Goal: Information Seeking & Learning: Learn about a topic

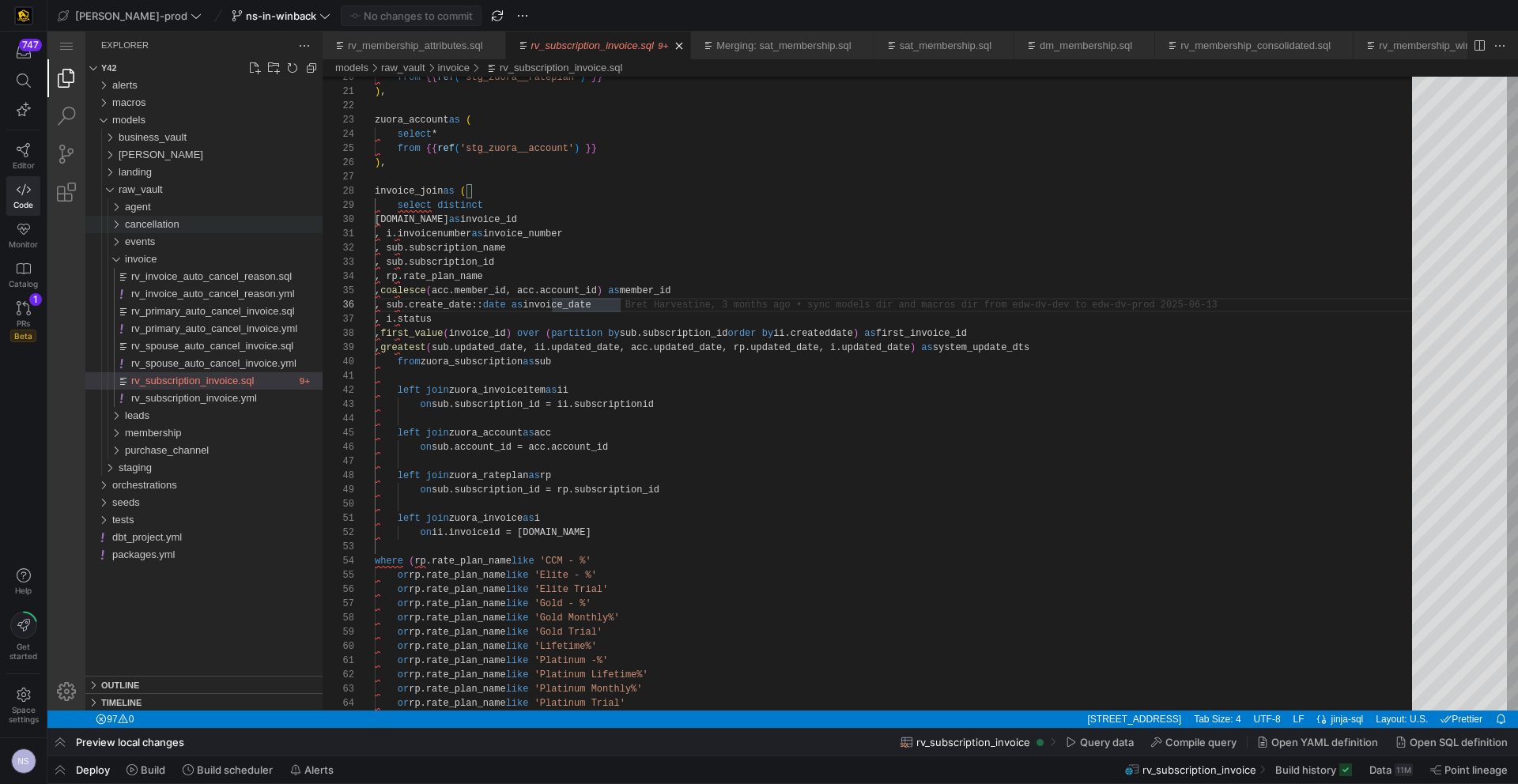
scroll to position [72, 245]
click at [146, 259] on span "invoice" at bounding box center [140, 258] width 32 height 12
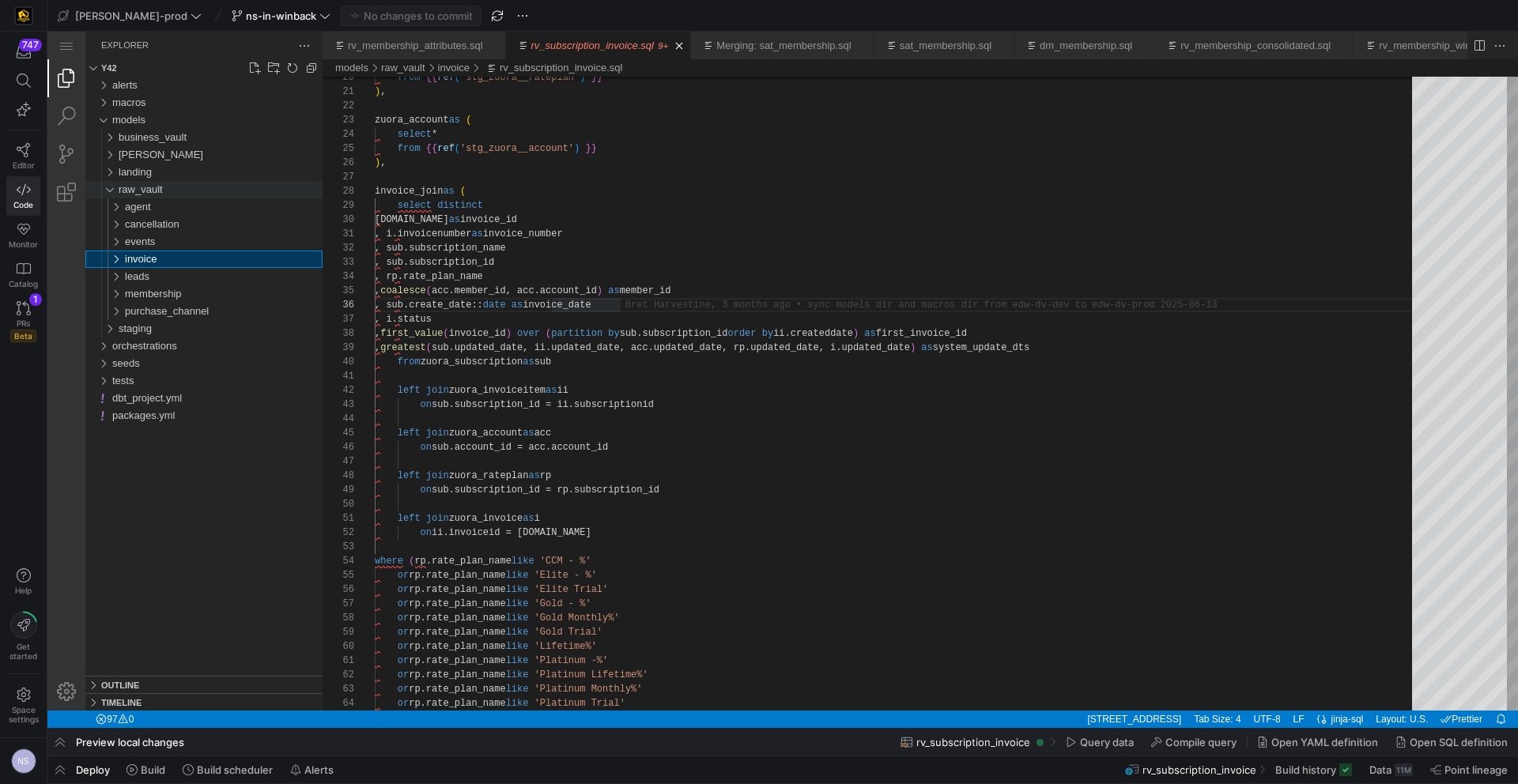
click at [146, 194] on span "raw_vault" at bounding box center [140, 188] width 44 height 12
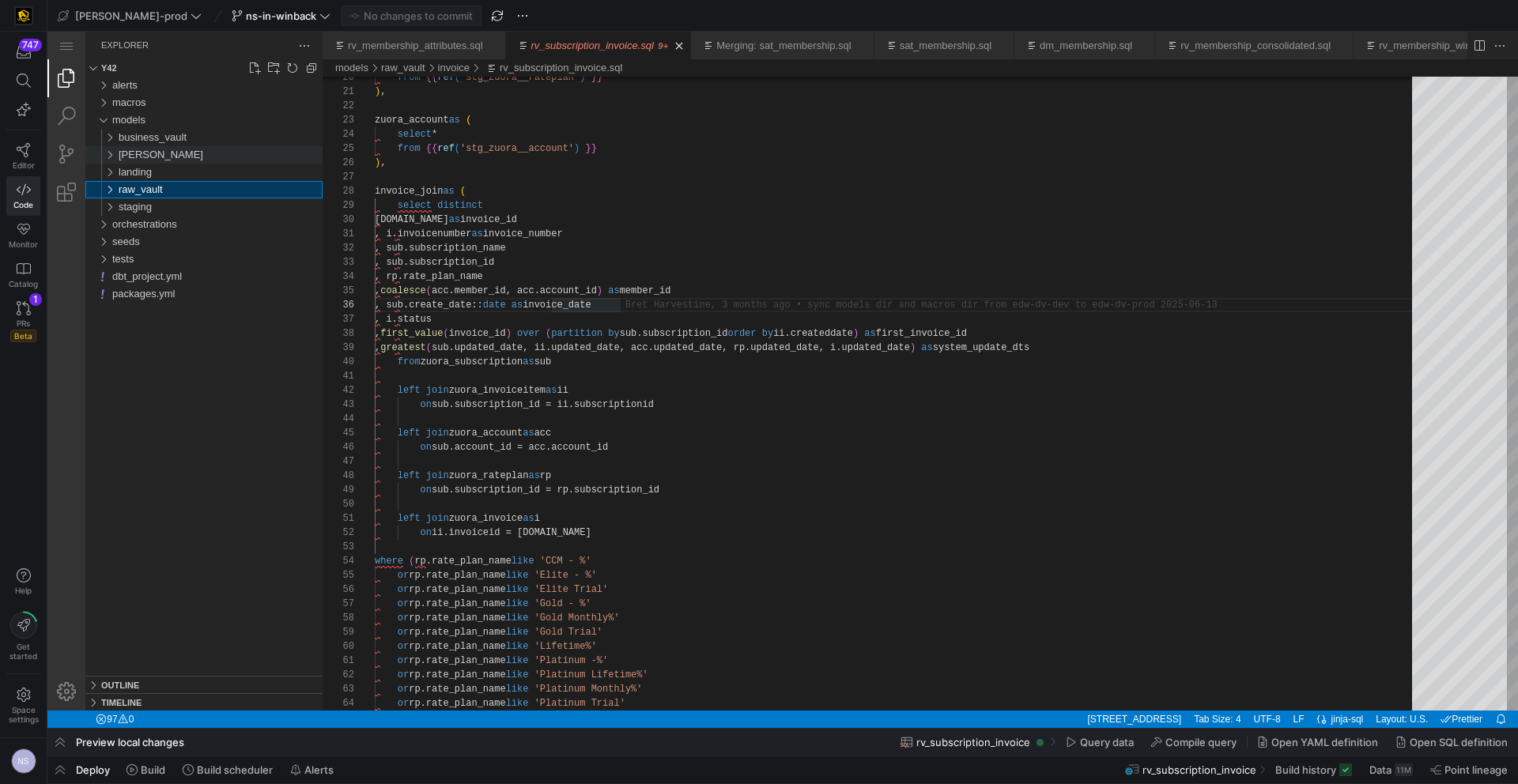
click at [142, 157] on div "[PERSON_NAME]" at bounding box center [220, 154] width 204 height 17
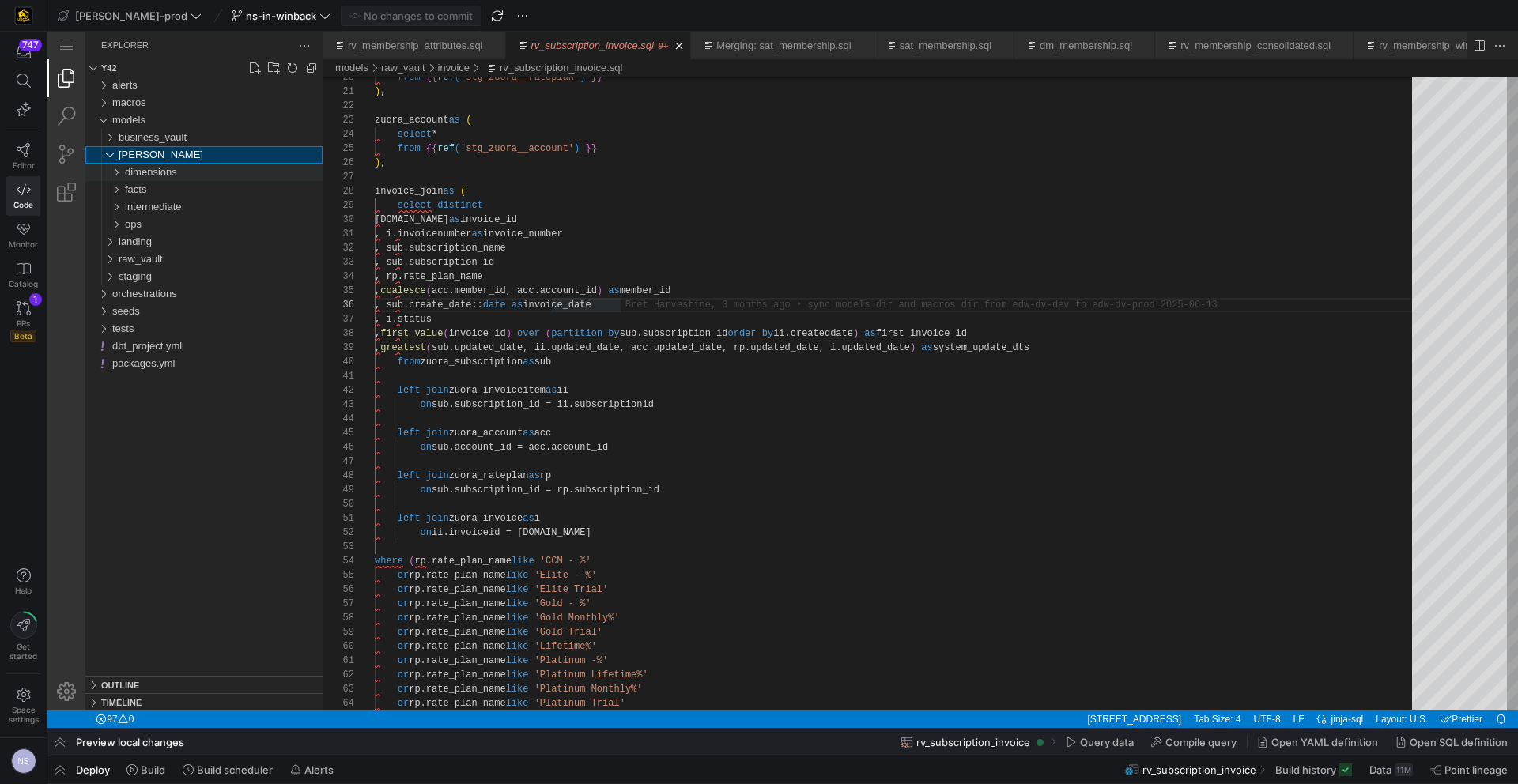
click at [154, 177] on span "dimensions" at bounding box center [151, 171] width 53 height 12
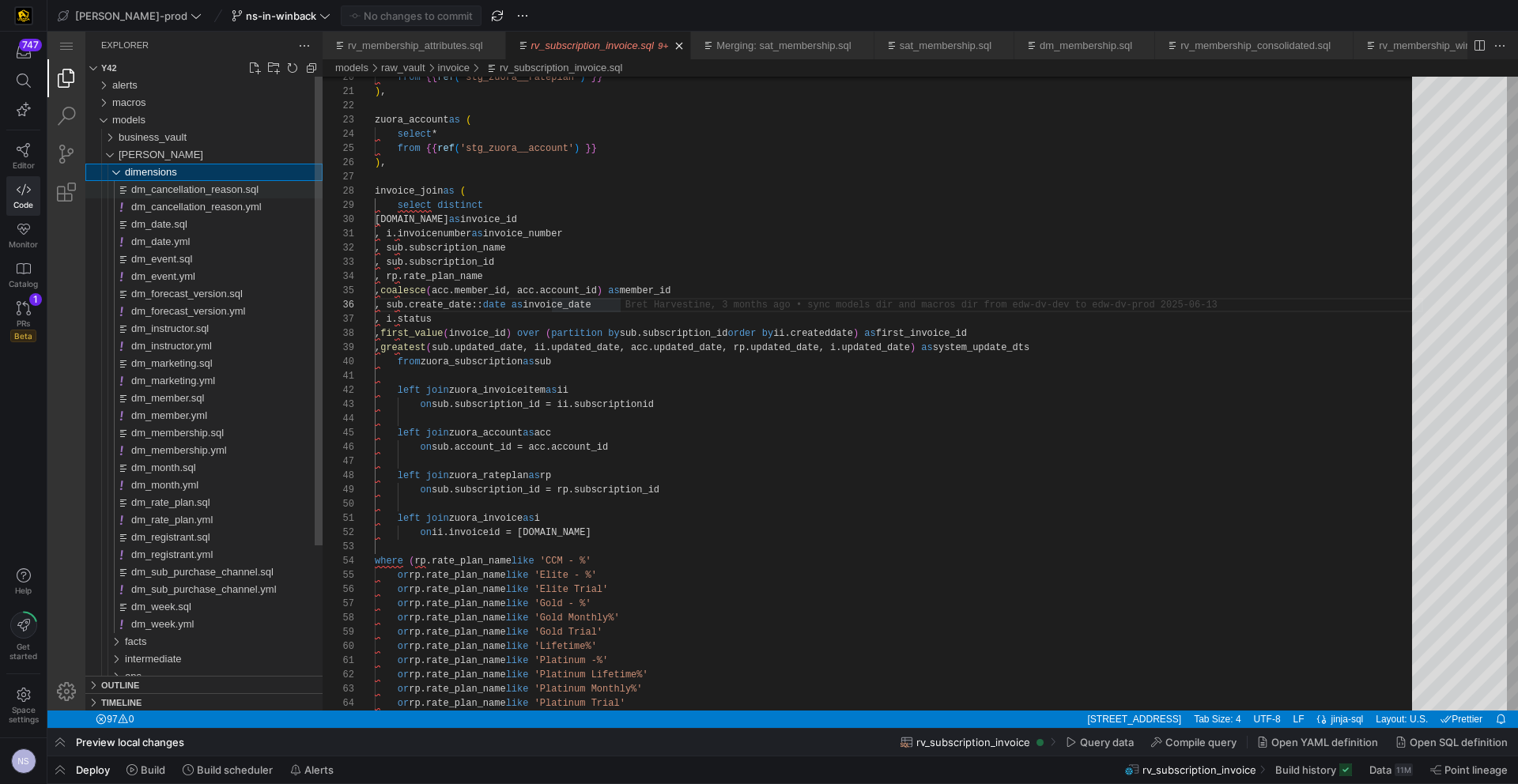
click at [197, 192] on span "dm_cancellation_reason.sql" at bounding box center [195, 188] width 128 height 12
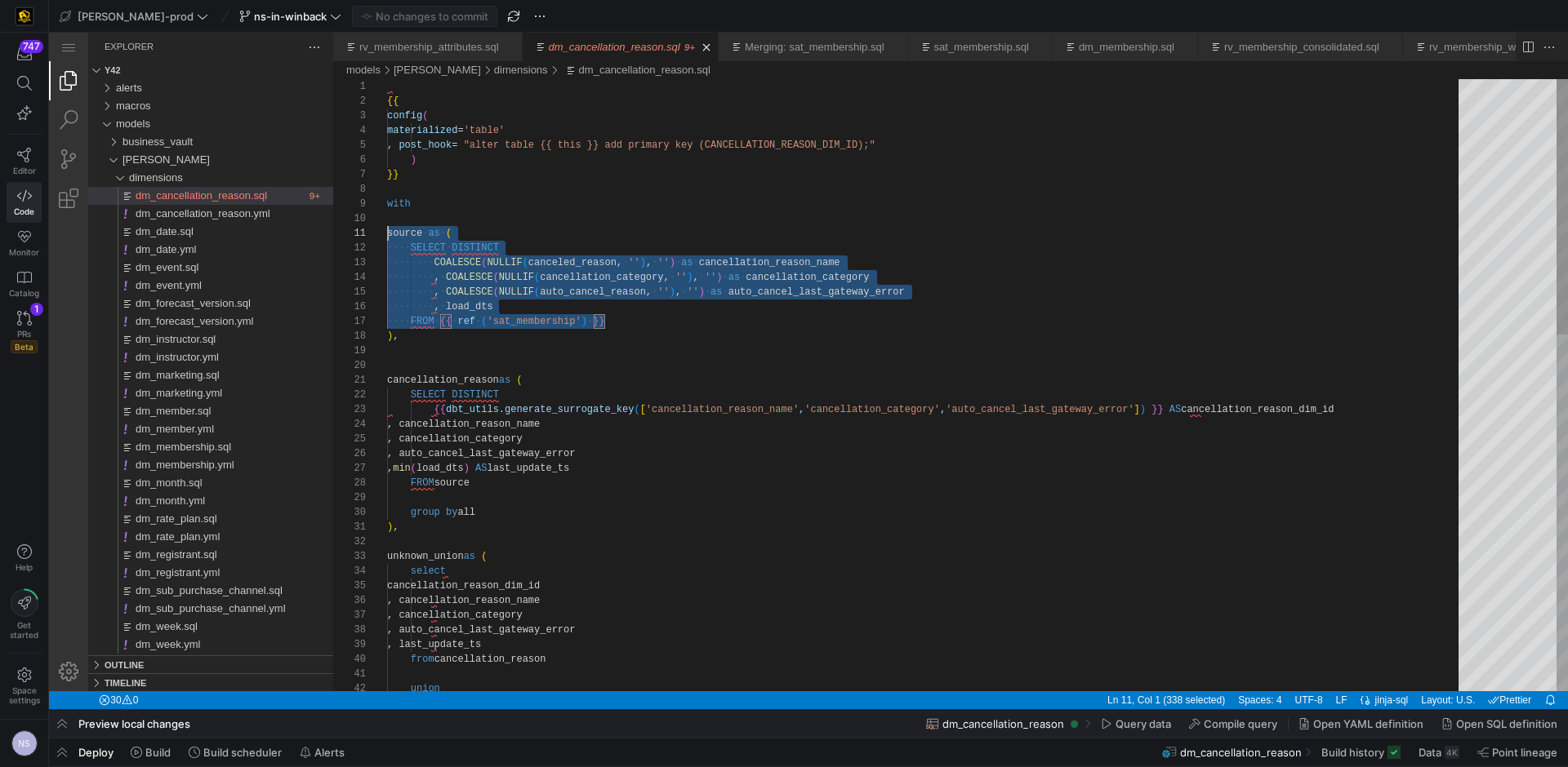
scroll to position [132, 0]
type textarea "source as ( SELECT DISTINCT COALESCE(NULLIF(canceled_reason, ''), '') as cancel…"
drag, startPoint x: 625, startPoint y: 322, endPoint x: 837, endPoint y: 424, distance: 235.3
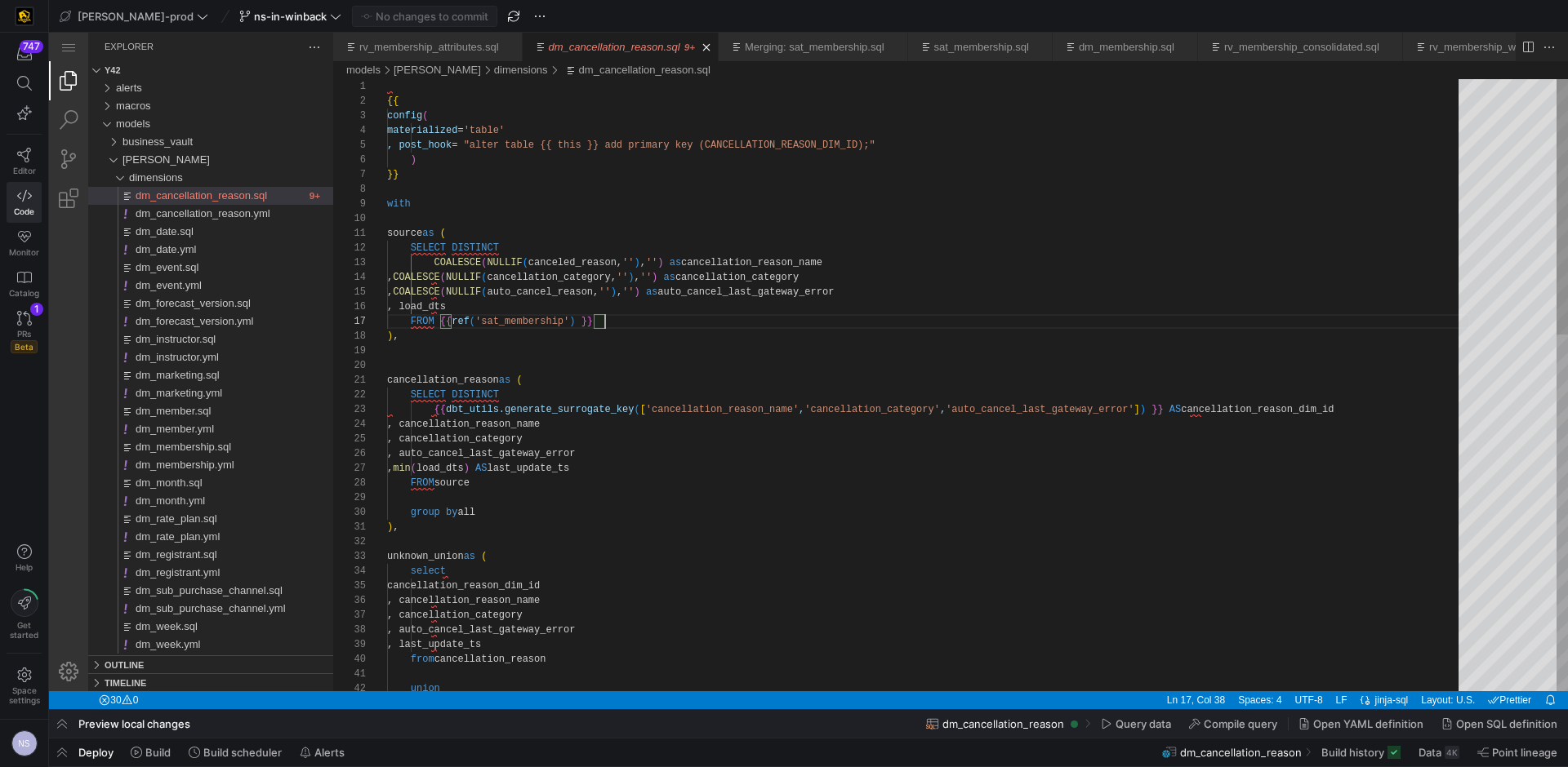
scroll to position [88, 218]
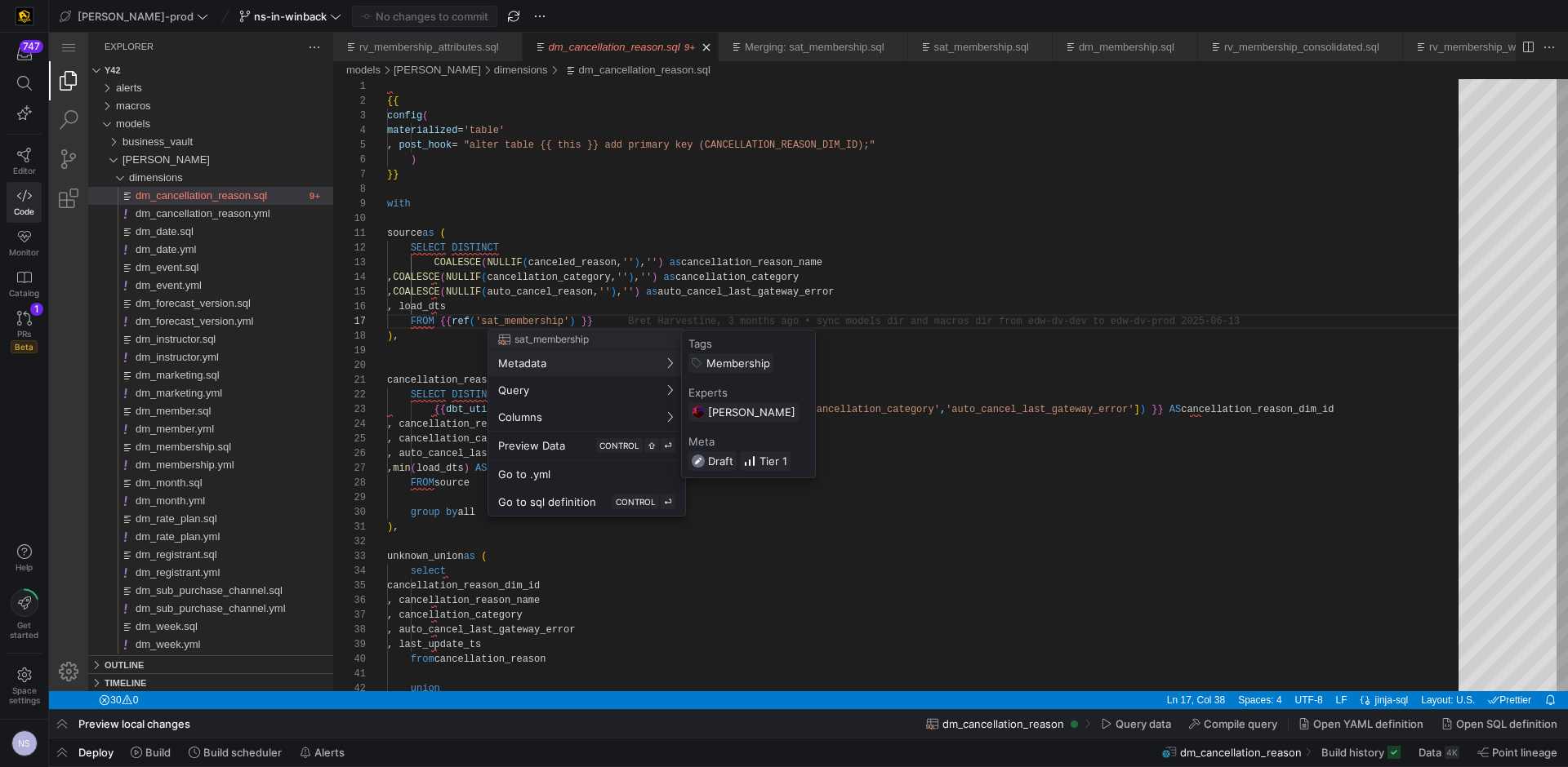
click at [793, 323] on div at bounding box center [784, 384] width 1568 height 767
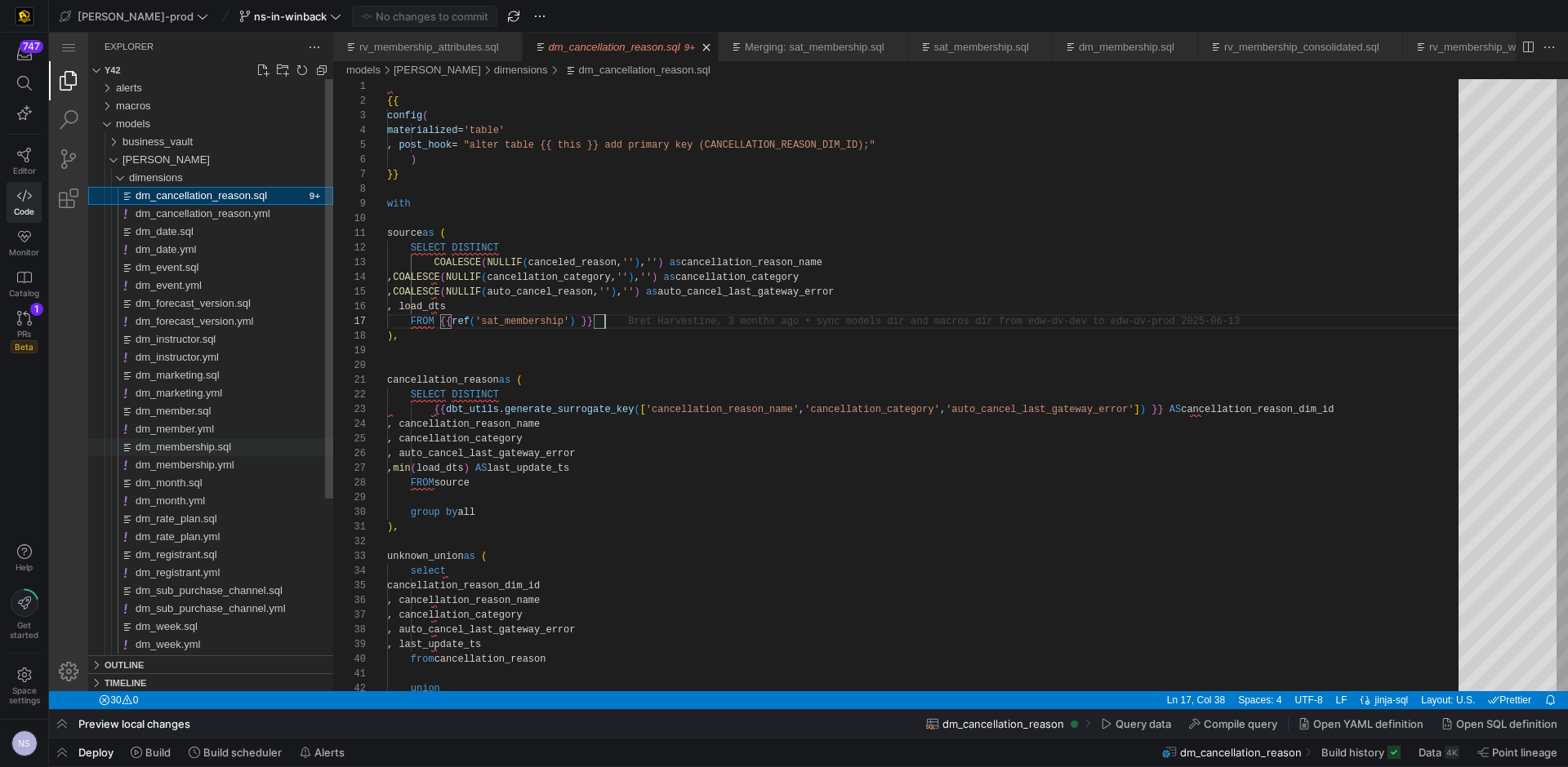
click at [209, 444] on span "dm_membership.sql" at bounding box center [183, 446] width 95 height 12
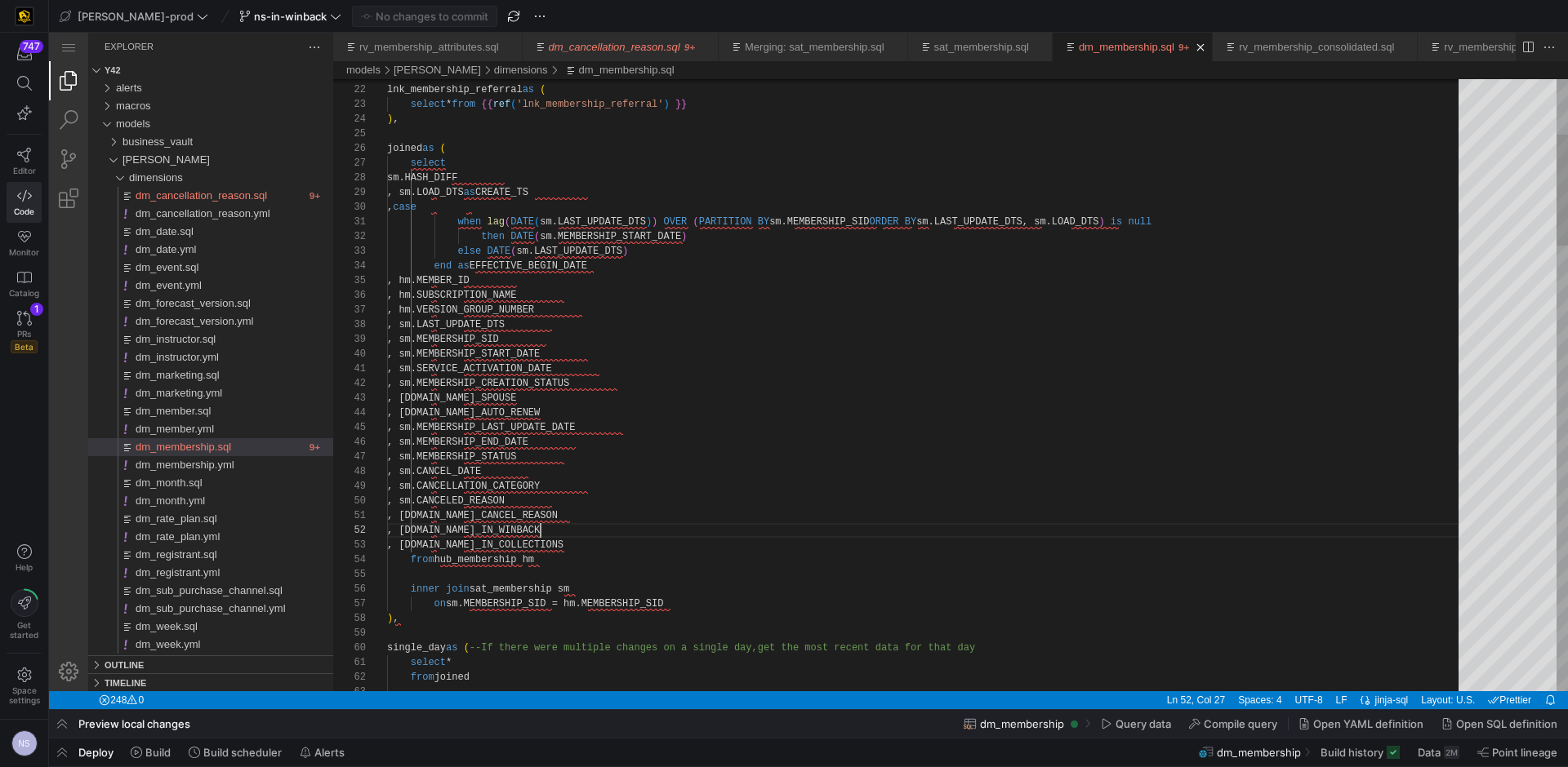
scroll to position [15, 153]
type textarea "when lag(DATE(sm.LAST_UPDATE_DTS)) OVER (PARTITION BY sm.MEMBERSHIP_SID ORDER B…"
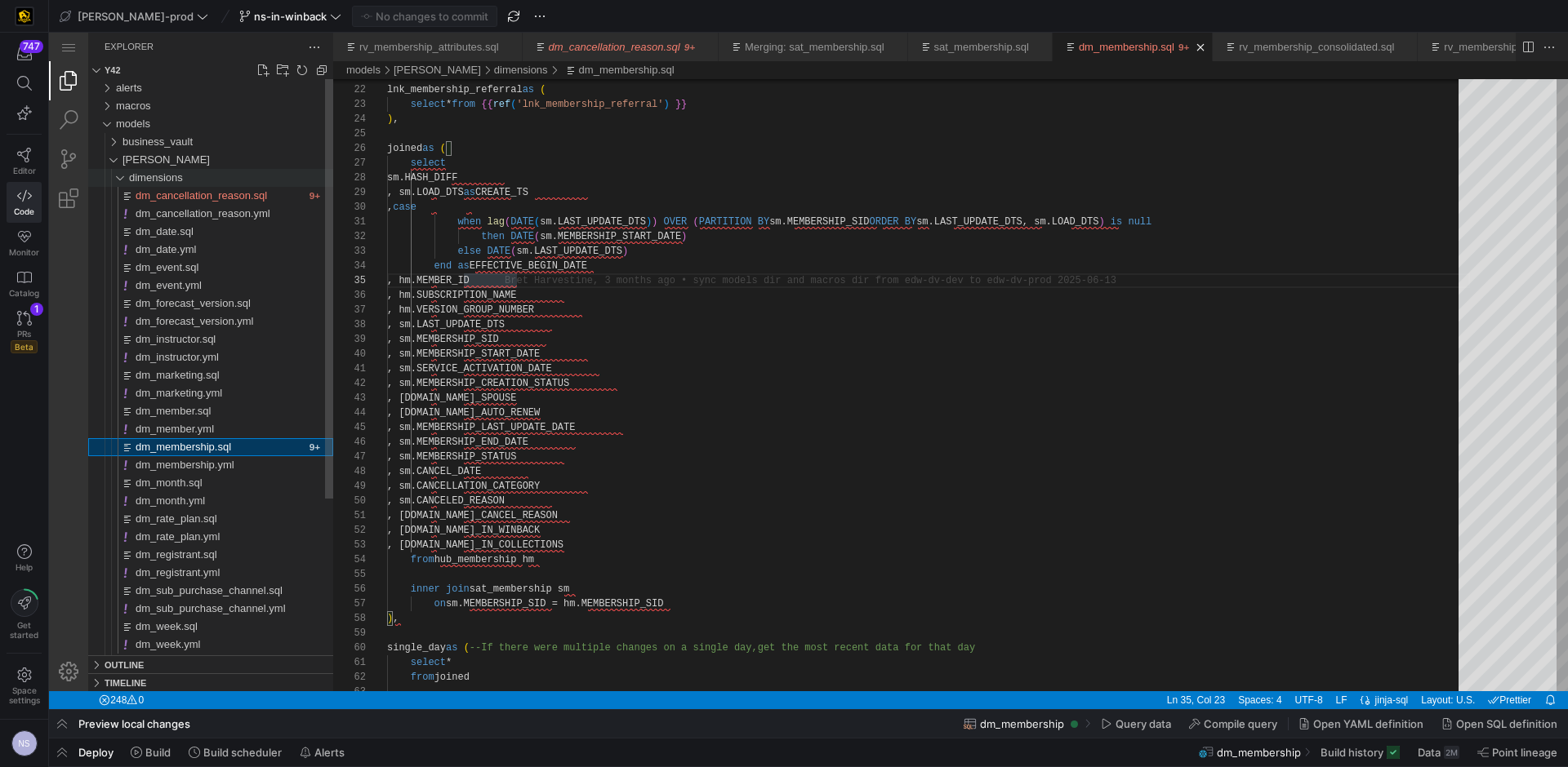
click at [147, 181] on span "dimensions" at bounding box center [156, 177] width 54 height 12
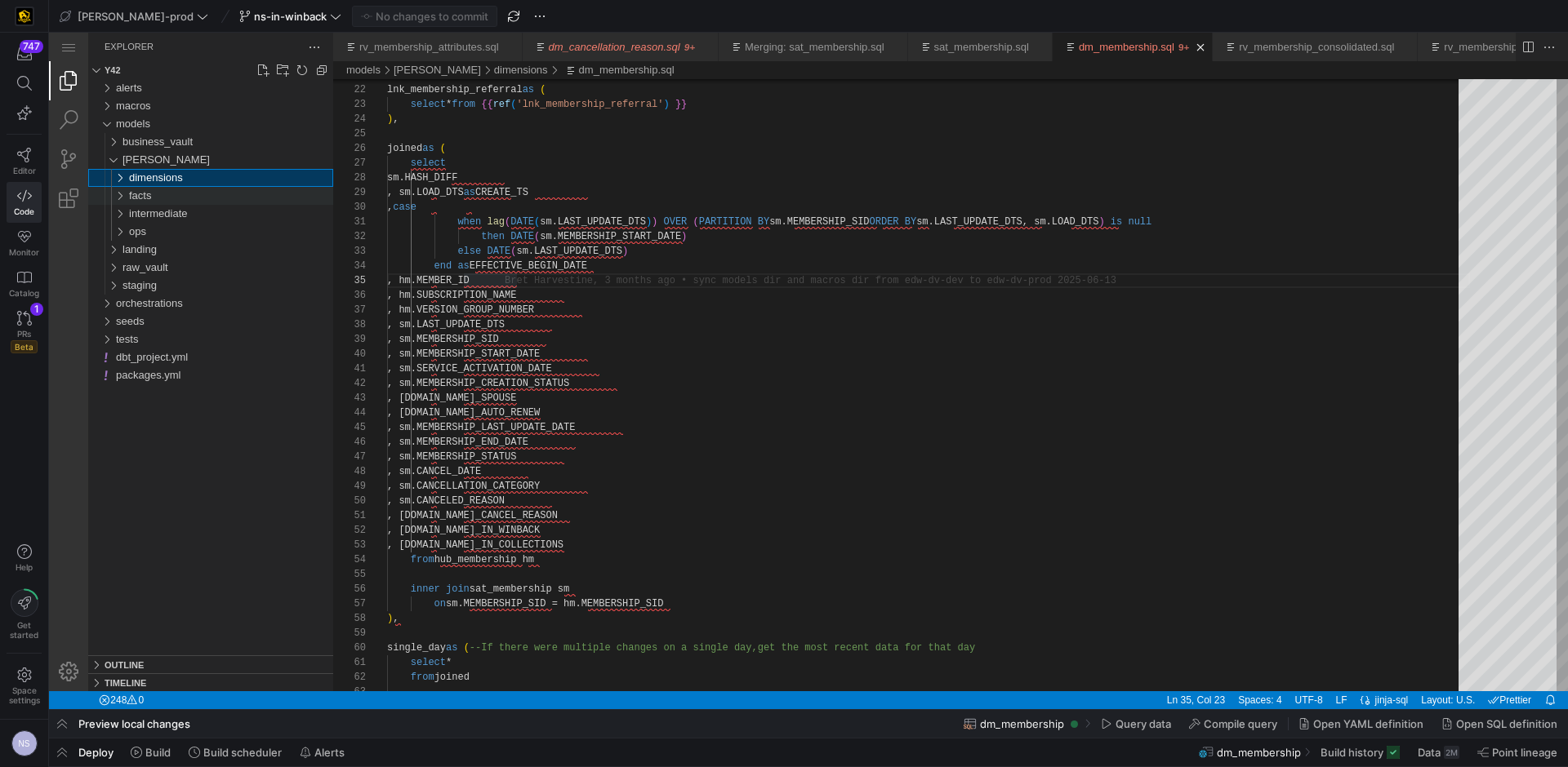
click at [162, 197] on div "facts" at bounding box center [231, 195] width 204 height 18
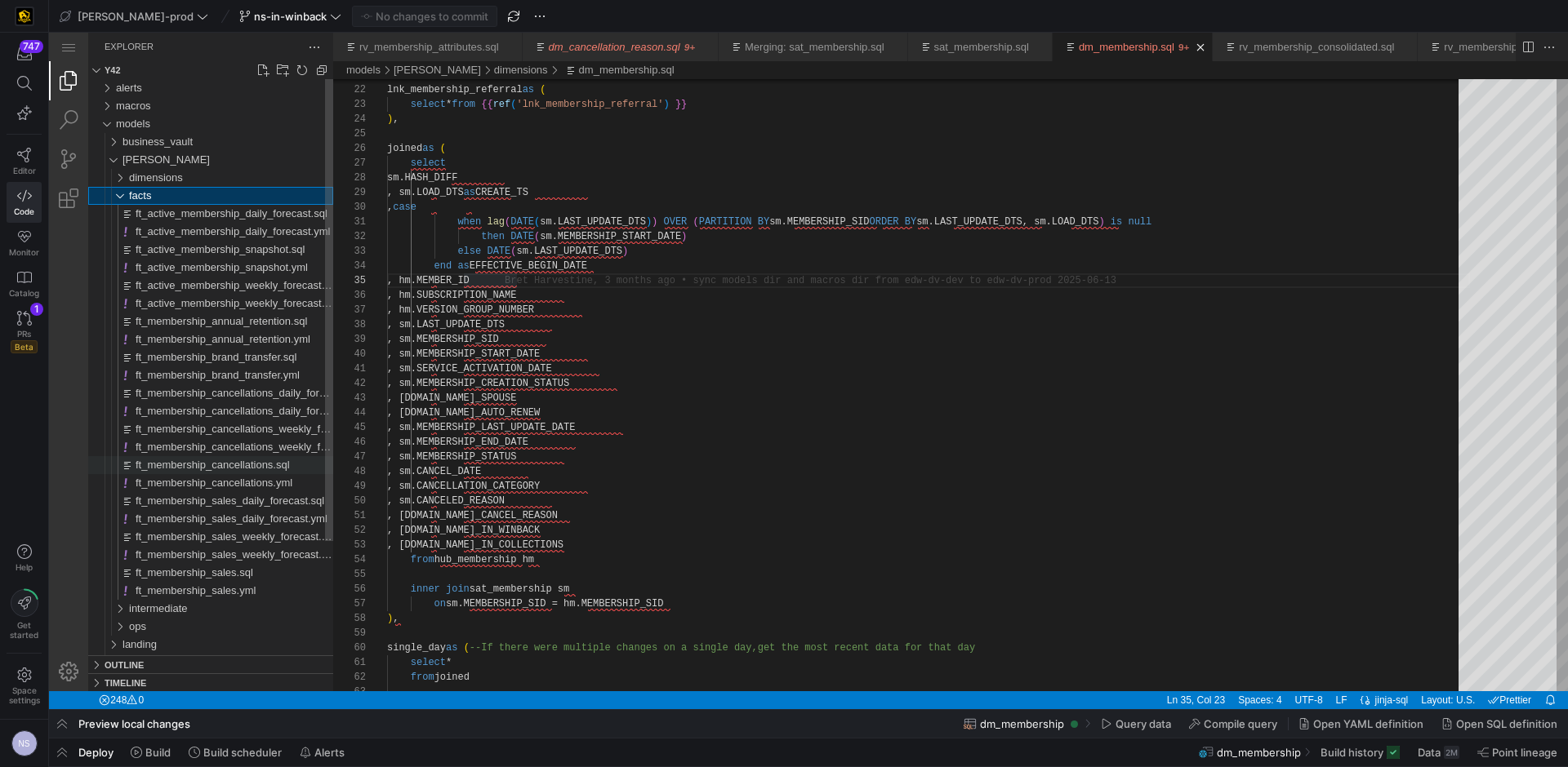
click at [254, 460] on span "ft_membership_cancellations.sql" at bounding box center [212, 464] width 154 height 12
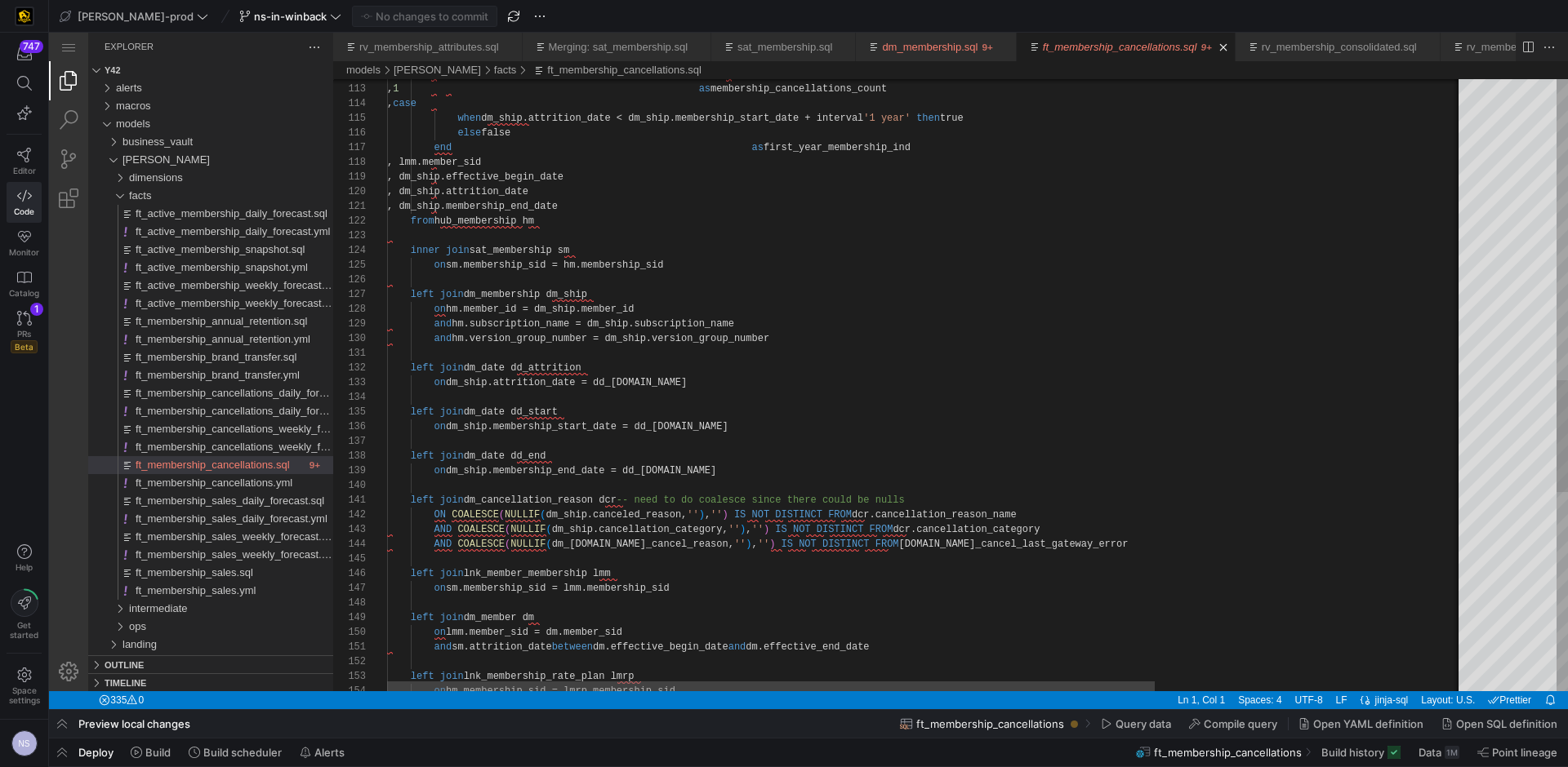
scroll to position [0, 530]
click at [957, 497] on div ", 1 as membership_cancellations_count , case when dm_ship.attrition_date < dm_s…" at bounding box center [1142, 109] width 1510 height 3345
click at [577, 515] on div ", 1 as membership_cancellations_count , case when dm_ship.attrition_date < dm_s…" at bounding box center [1142, 109] width 1510 height 3345
click at [639, 516] on div ", 1 as membership_cancellations_count , case when dm_ship.attrition_date < dm_s…" at bounding box center [1142, 109] width 1510 height 3345
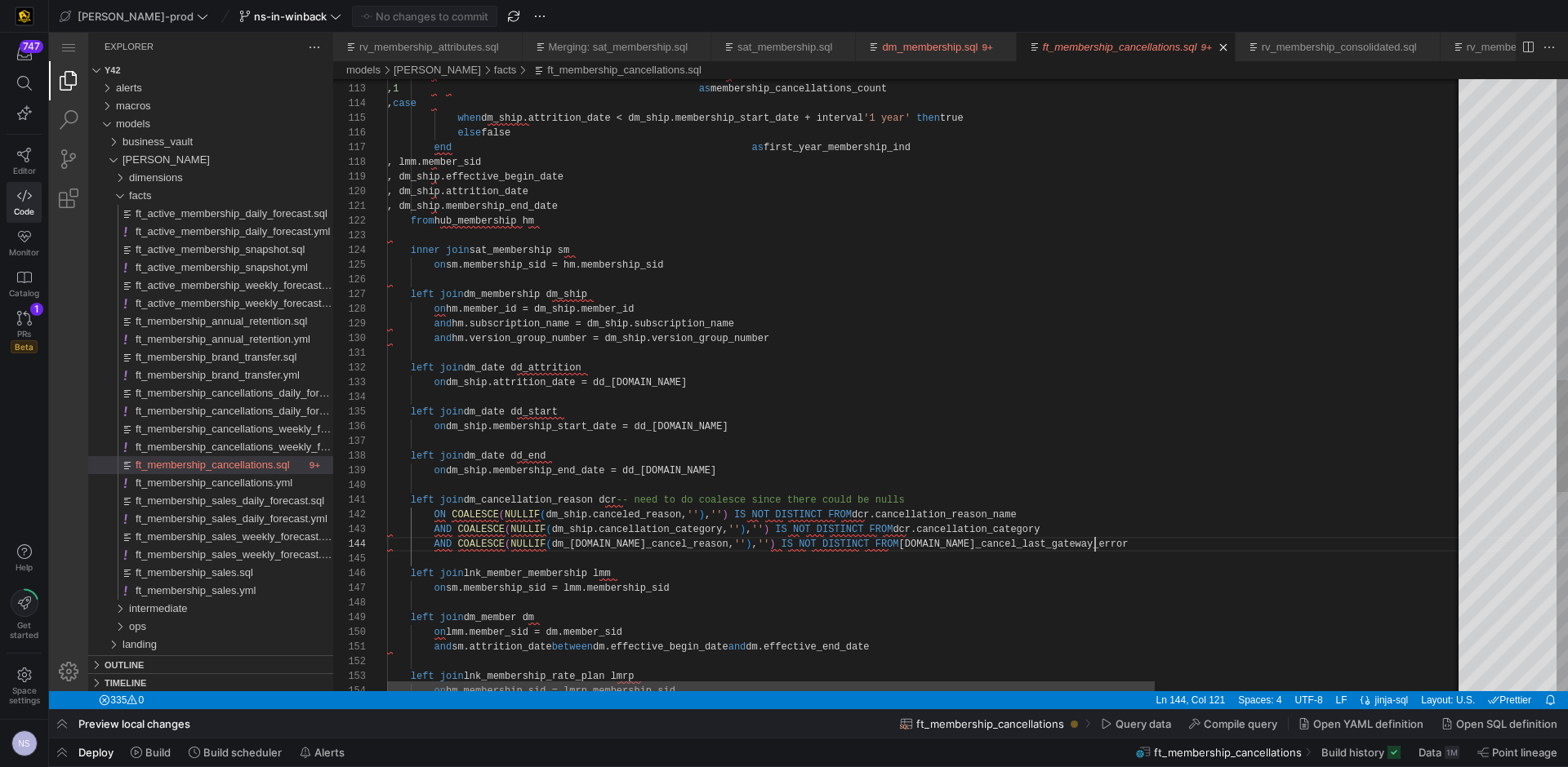
scroll to position [44, 707]
click at [1124, 545] on div ", 1 as membership_cancellations_count , case when dm_ship.attrition_date < dm_s…" at bounding box center [1142, 109] width 1510 height 3345
click at [580, 544] on div ", 1 as membership_cancellations_count , case when dm_ship.attrition_date < dm_s…" at bounding box center [1142, 109] width 1510 height 3345
click at [529, 577] on div ", 1 as membership_cancellations_count , case when dm_ship.attrition_date < dm_s…" at bounding box center [1137, 109] width 1510 height 3345
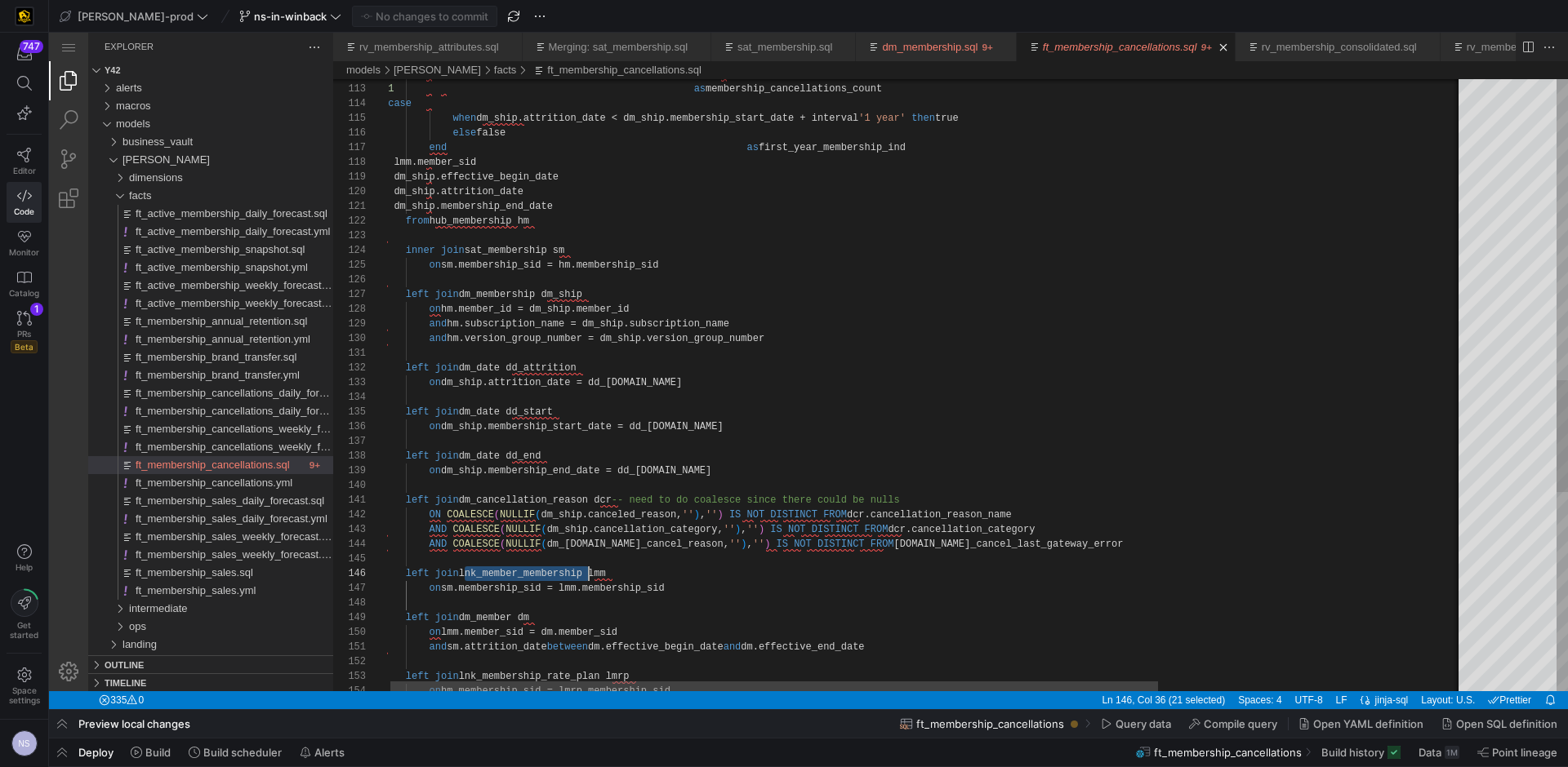
click at [529, 577] on div ", 1 as membership_cancellations_count , case when dm_ship.attrition_date < dm_s…" at bounding box center [1137, 109] width 1510 height 3345
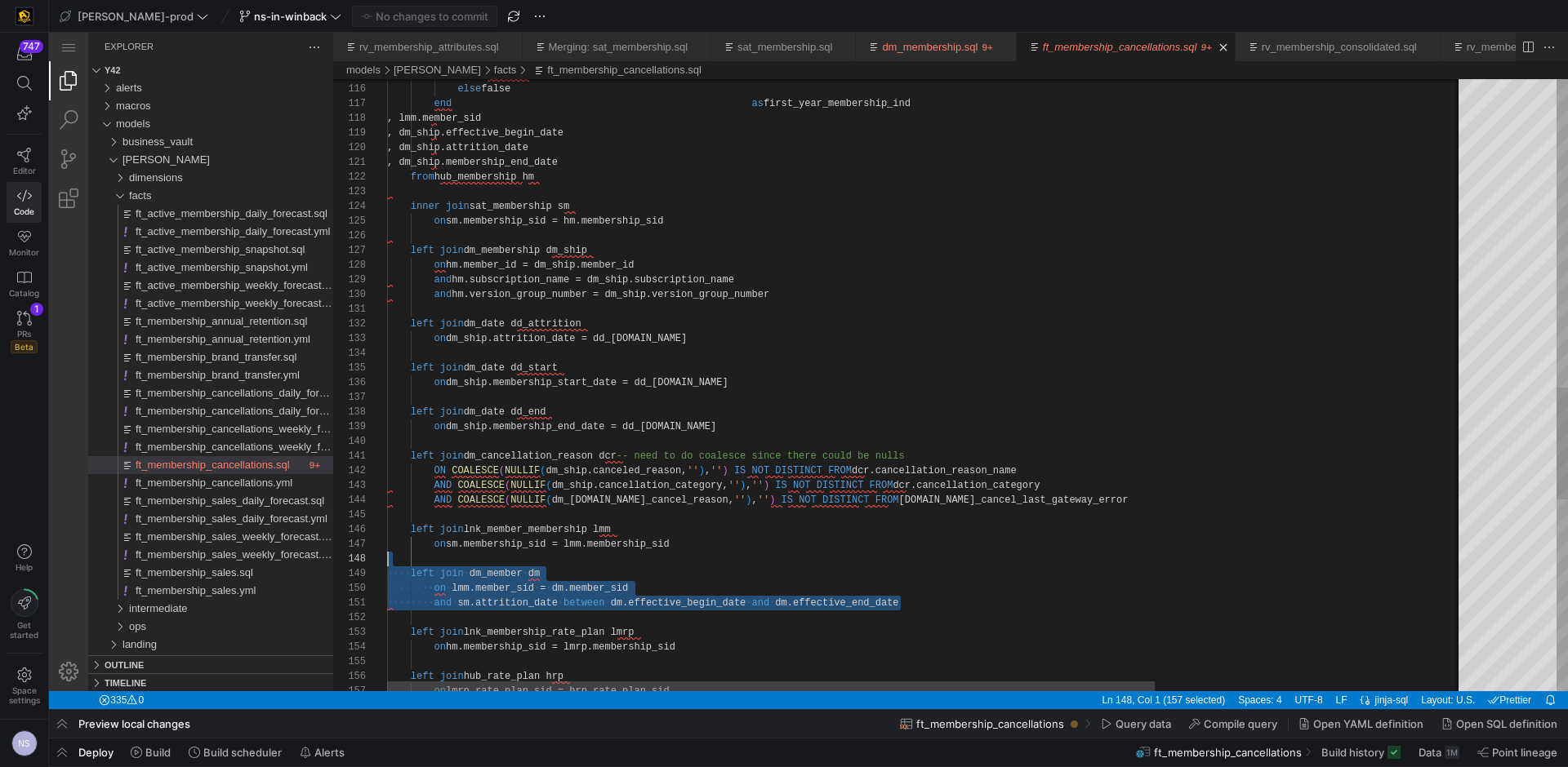
scroll to position [118, 0]
drag, startPoint x: 914, startPoint y: 606, endPoint x: 325, endPoint y: 571, distance: 590.0
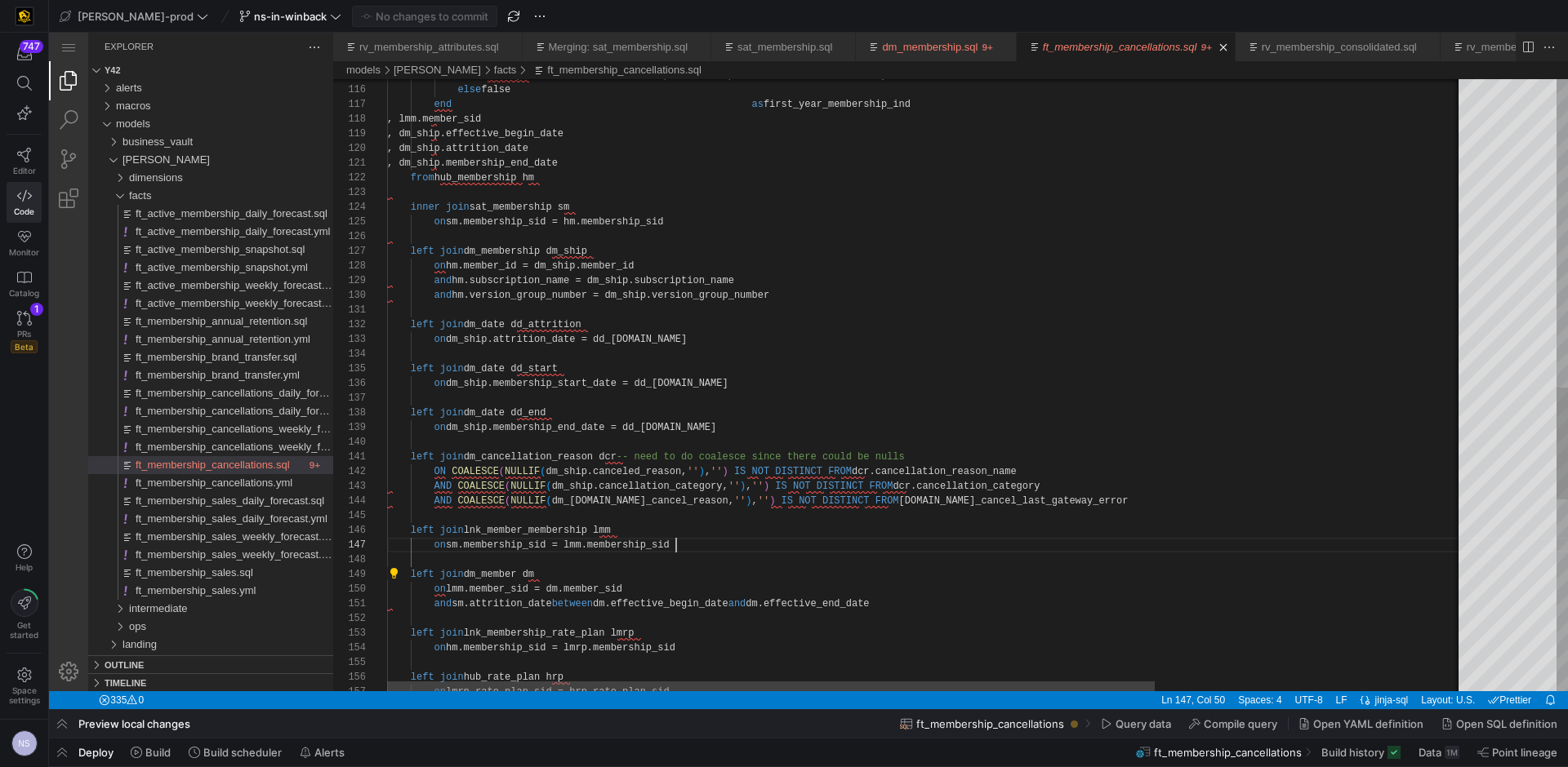
click at [686, 541] on div "when dm_ship.attrition_date < dm_ship.membership_start _date + interval '1 year…" at bounding box center [1142, 65] width 1510 height 3345
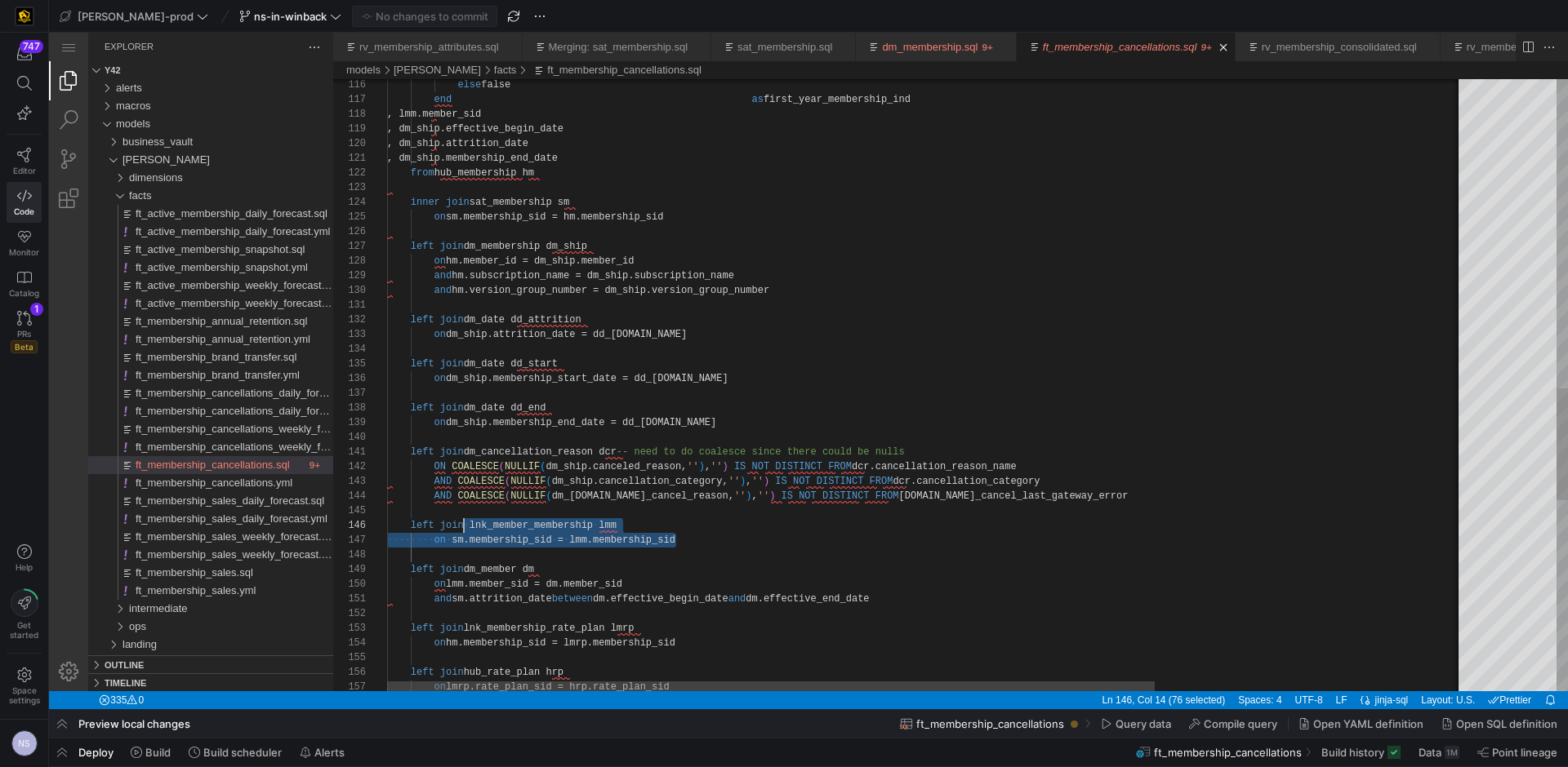
scroll to position [74, 0]
drag, startPoint x: 696, startPoint y: 542, endPoint x: 303, endPoint y: 526, distance: 393.3
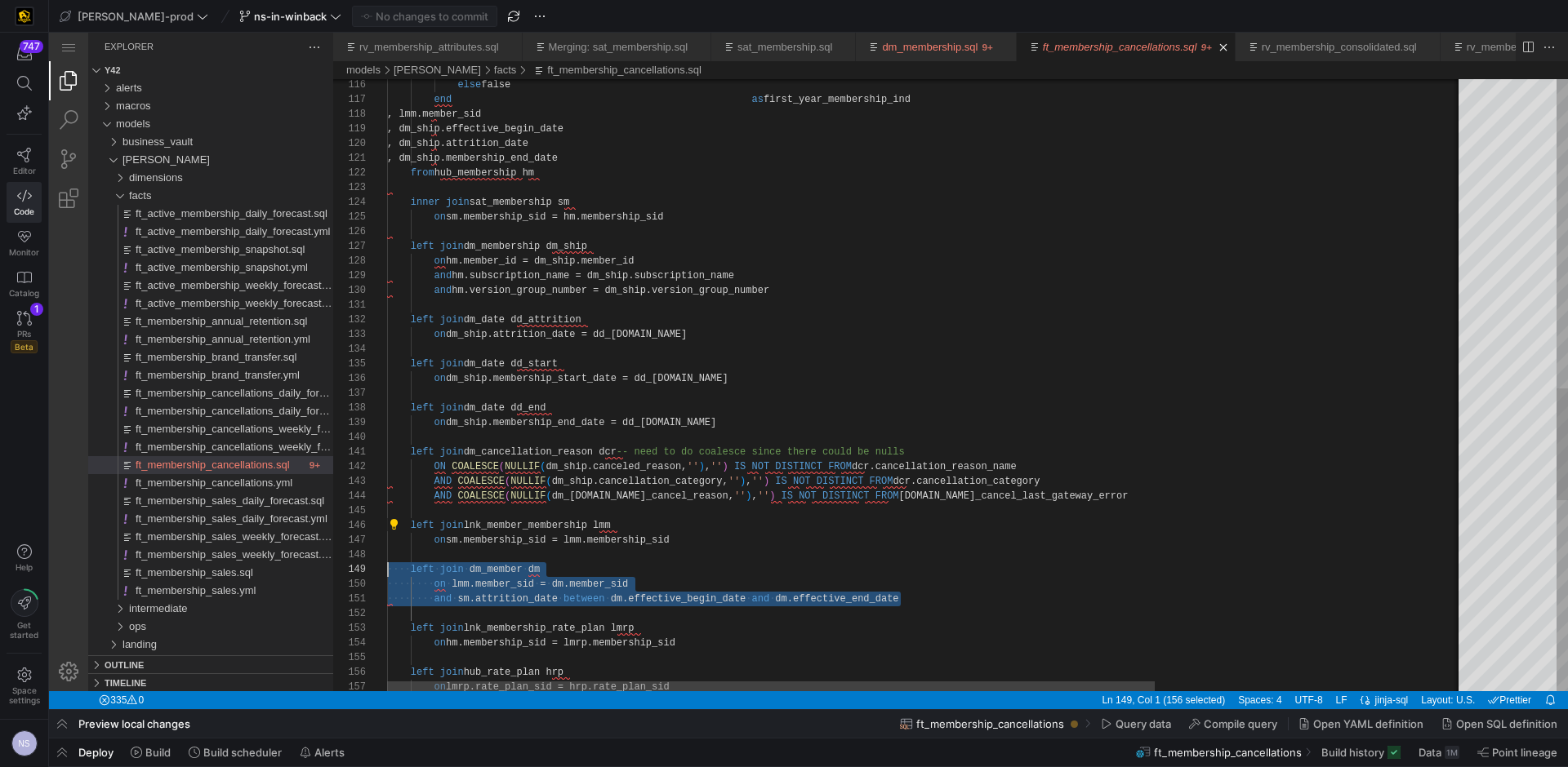
scroll to position [103, 0]
drag, startPoint x: 926, startPoint y: 601, endPoint x: 267, endPoint y: 561, distance: 660.2
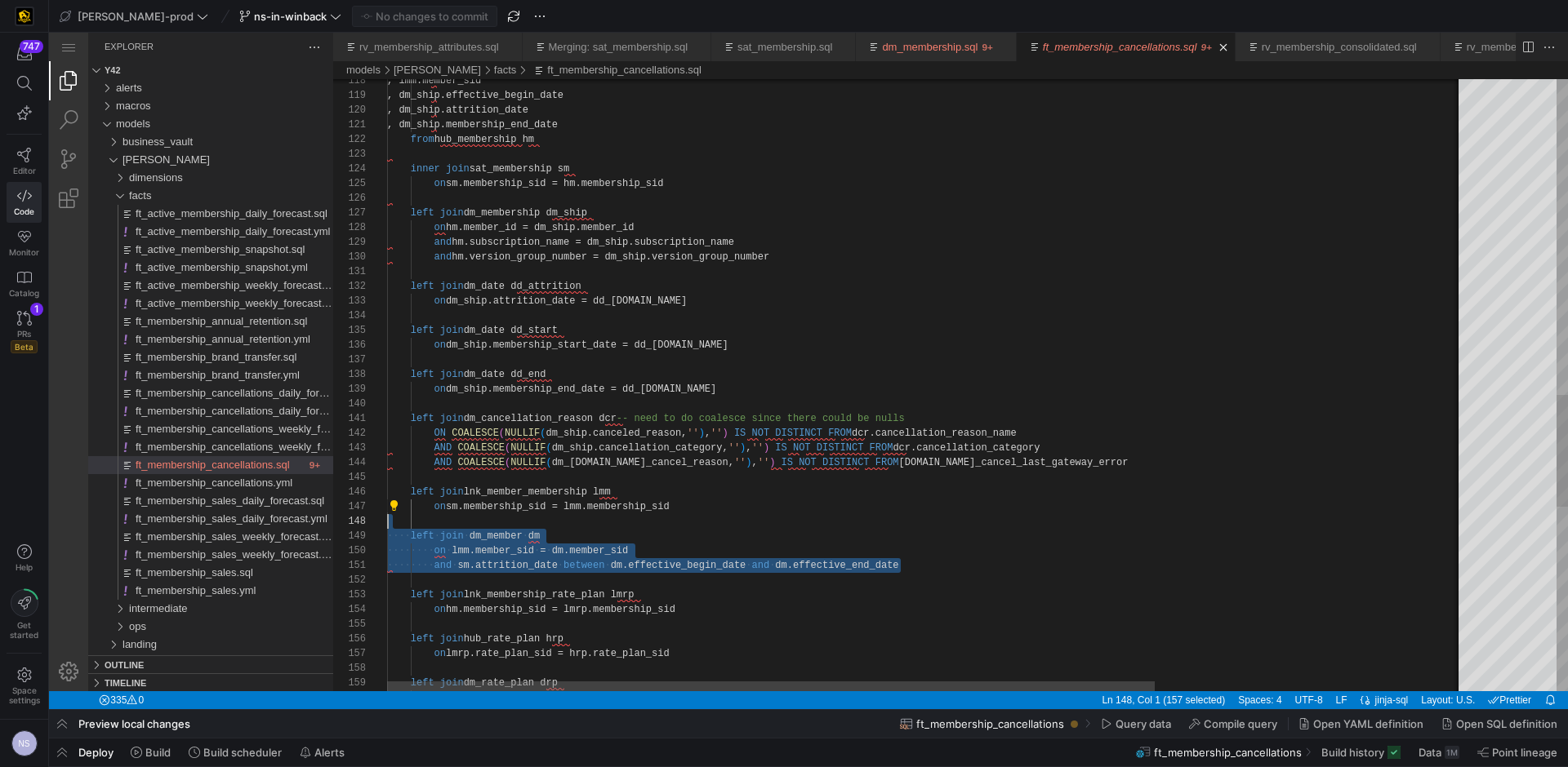
scroll to position [88, 289]
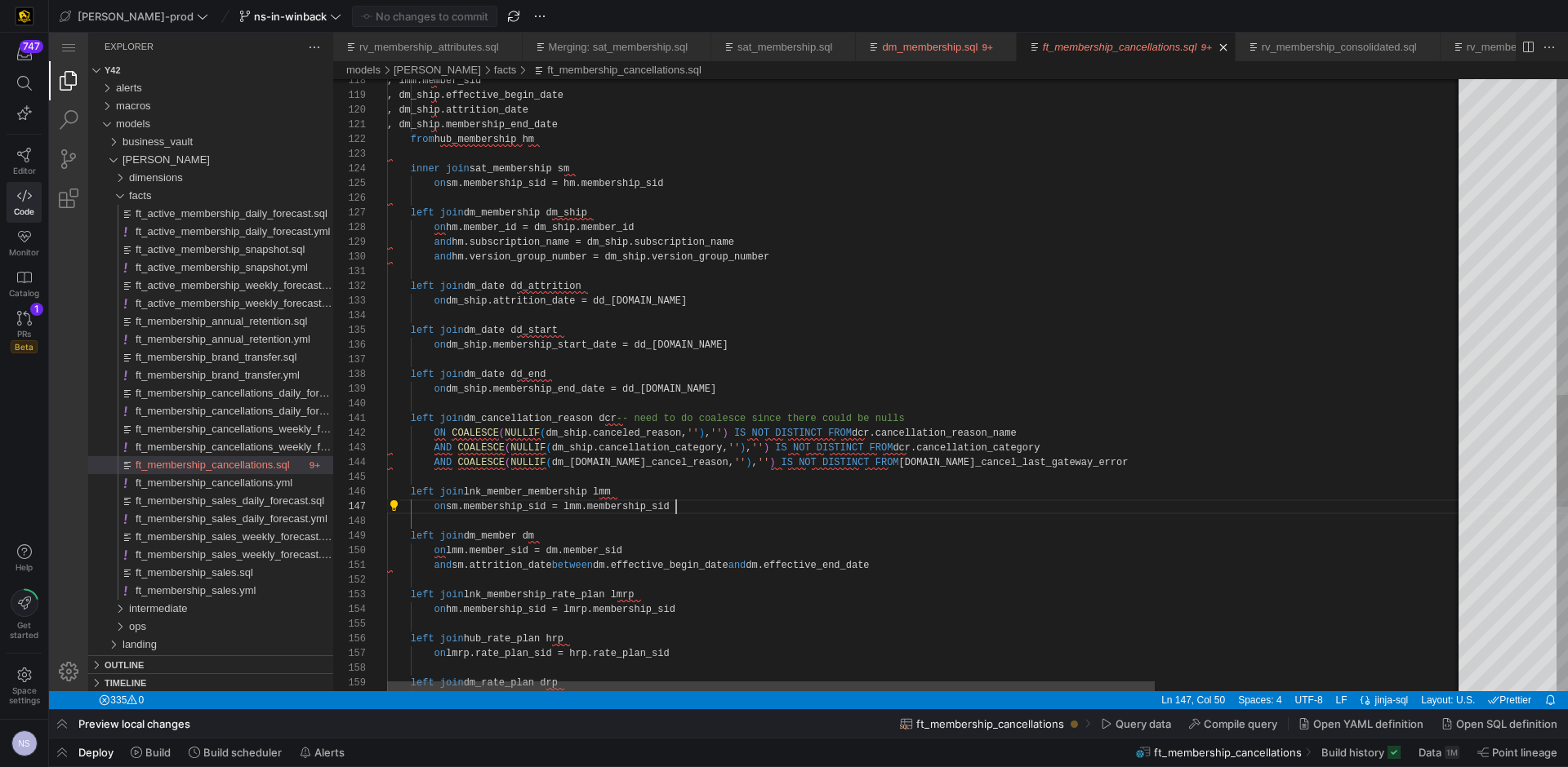
click at [684, 501] on div ", lmm.member_sid , dm_ship.effective_begin_date , dm_ship.attrition_date , dm_s…" at bounding box center [1142, 27] width 1510 height 3345
drag, startPoint x: 604, startPoint y: 503, endPoint x: 238, endPoint y: 479, distance: 366.8
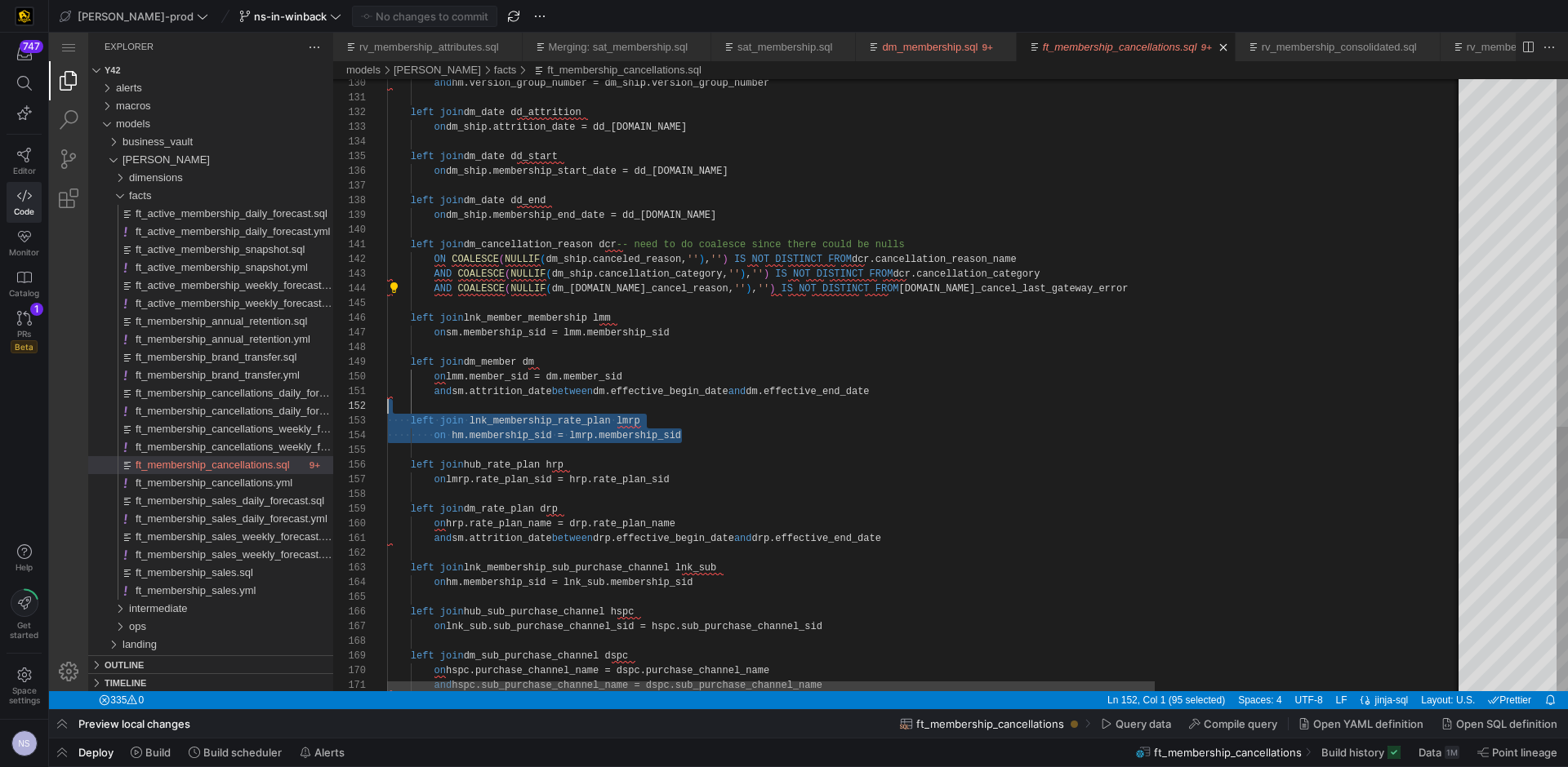
scroll to position [15, 0]
drag, startPoint x: 588, startPoint y: 430, endPoint x: 247, endPoint y: 407, distance: 341.8
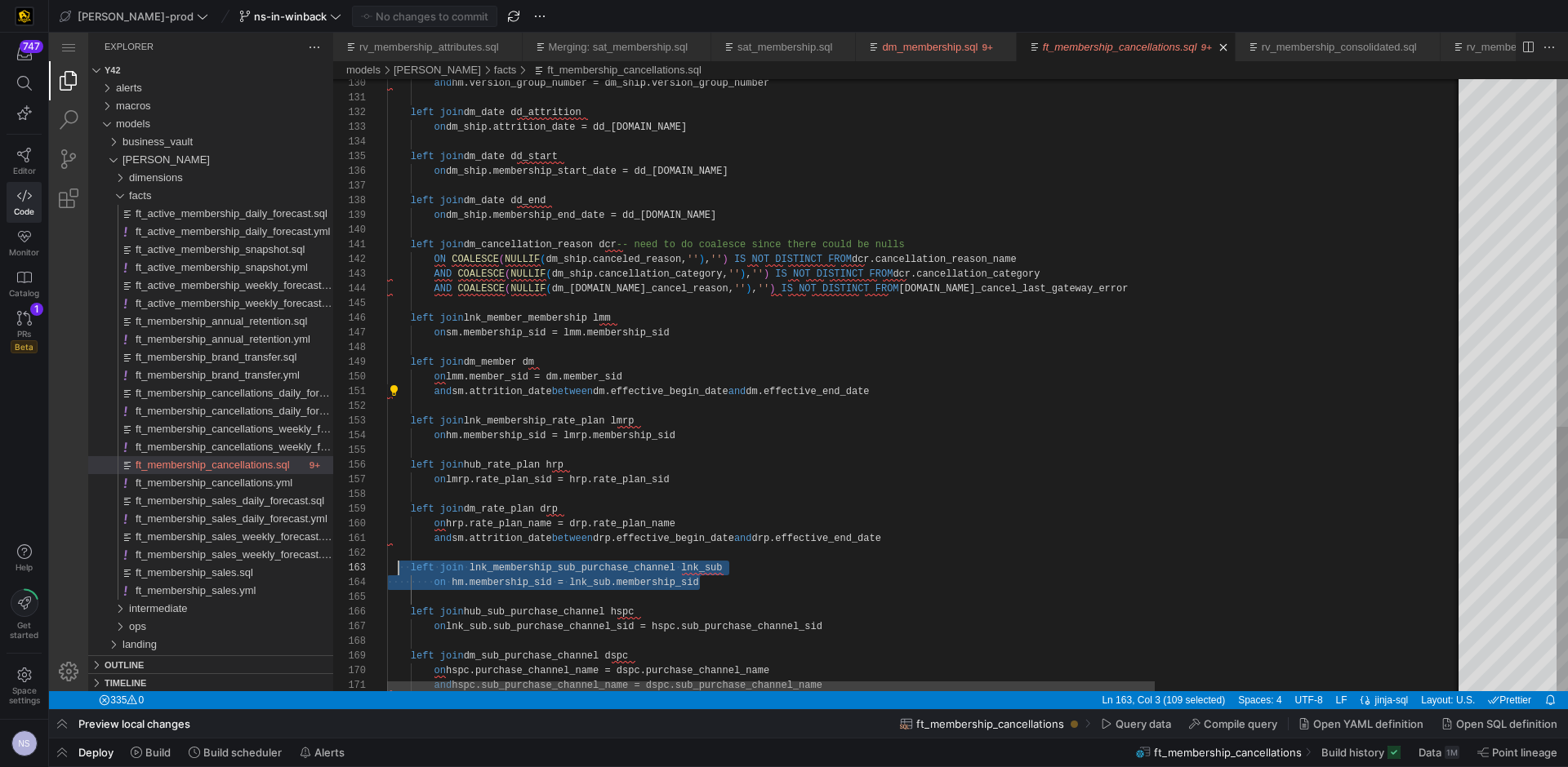
scroll to position [29, 0]
drag, startPoint x: 730, startPoint y: 586, endPoint x: 362, endPoint y: 567, distance: 368.5
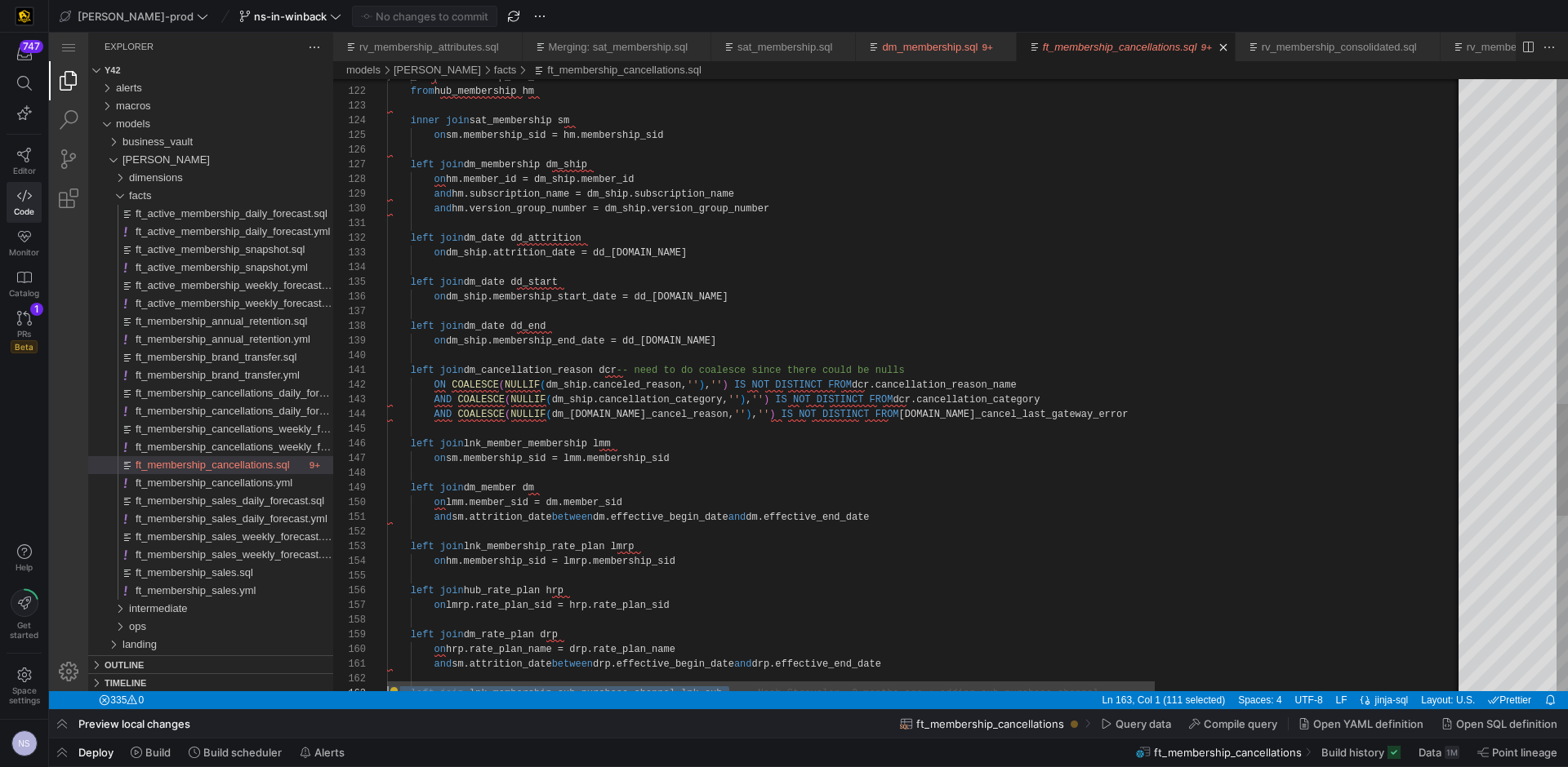
type textarea "left join dm_date dd_attrition on dm_ship.attrition_date = dd_[DOMAIN_NAME] lef…"
